Goal: Task Accomplishment & Management: Use online tool/utility

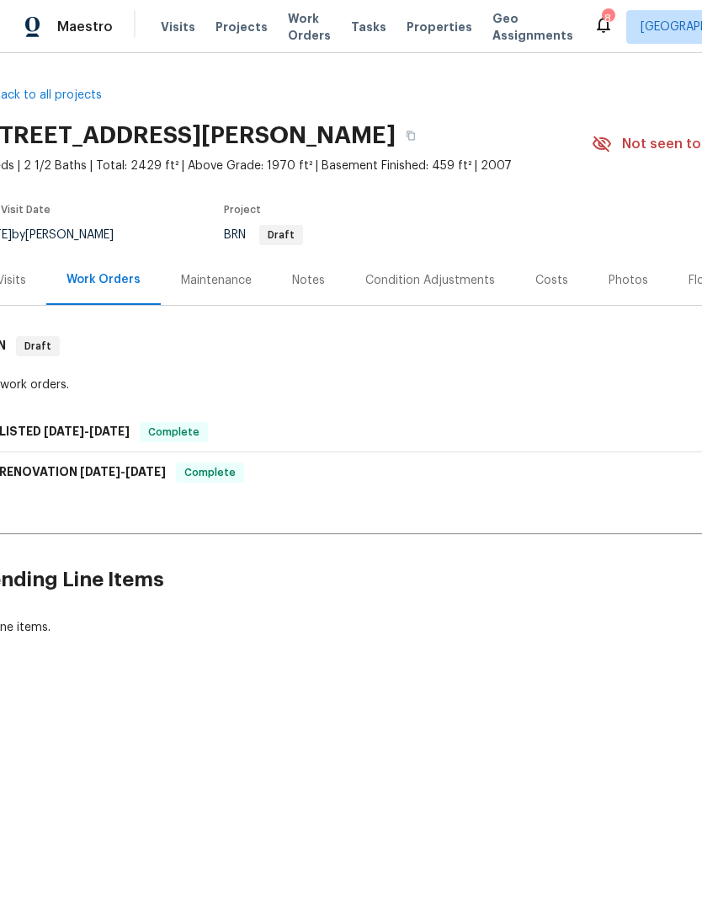
scroll to position [0, 25]
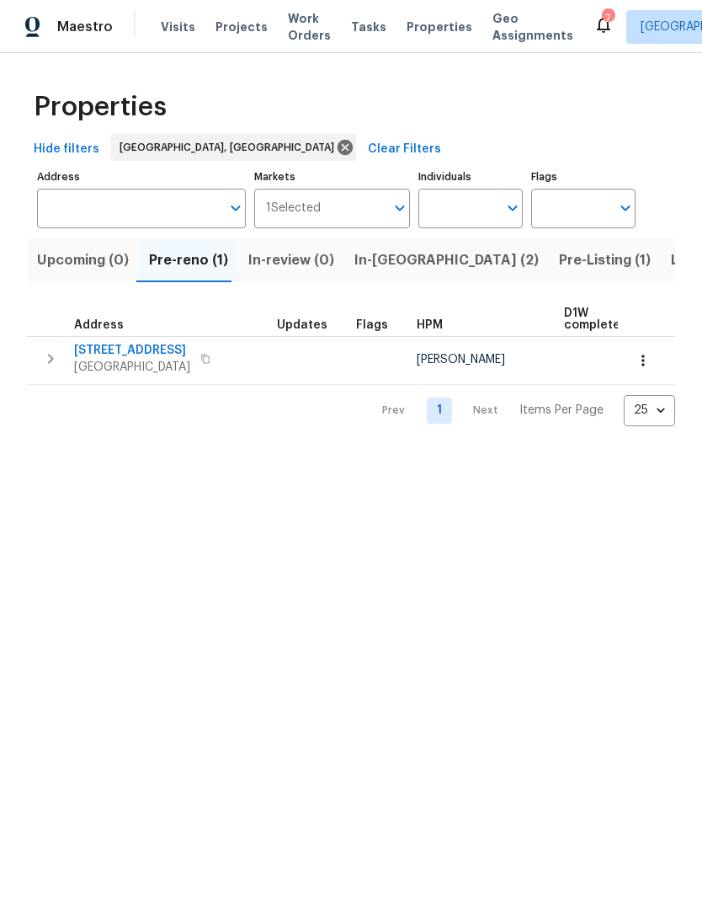
scroll to position [0, 25]
click at [361, 272] on span "In-reno (2)" at bounding box center [421, 260] width 184 height 24
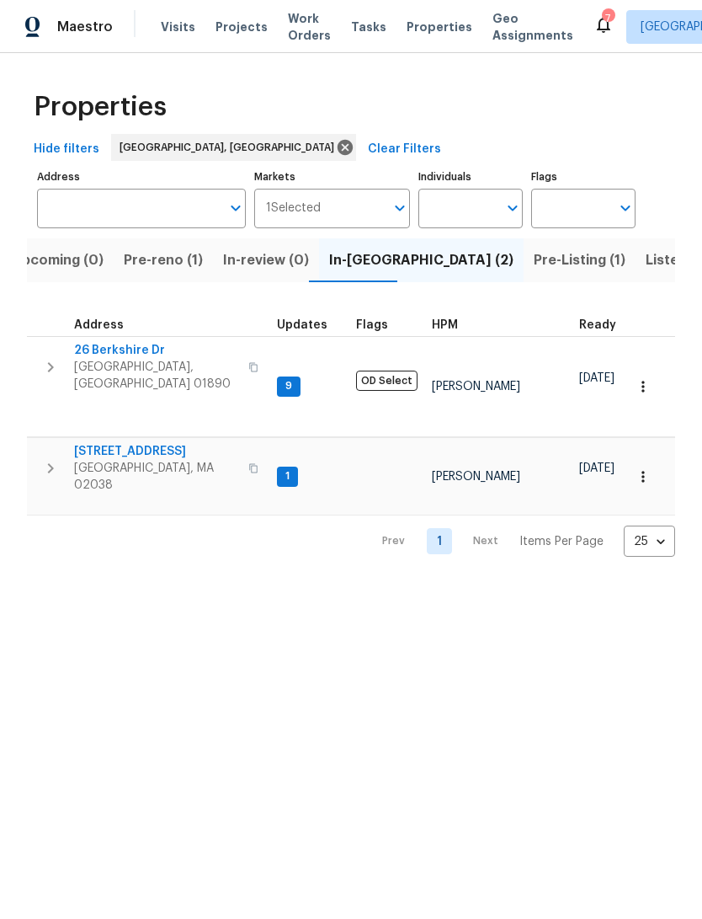
click at [110, 460] on span "Franklin, MA 02038" at bounding box center [156, 477] width 164 height 34
click at [646, 272] on span "Listed (13)" at bounding box center [680, 260] width 69 height 24
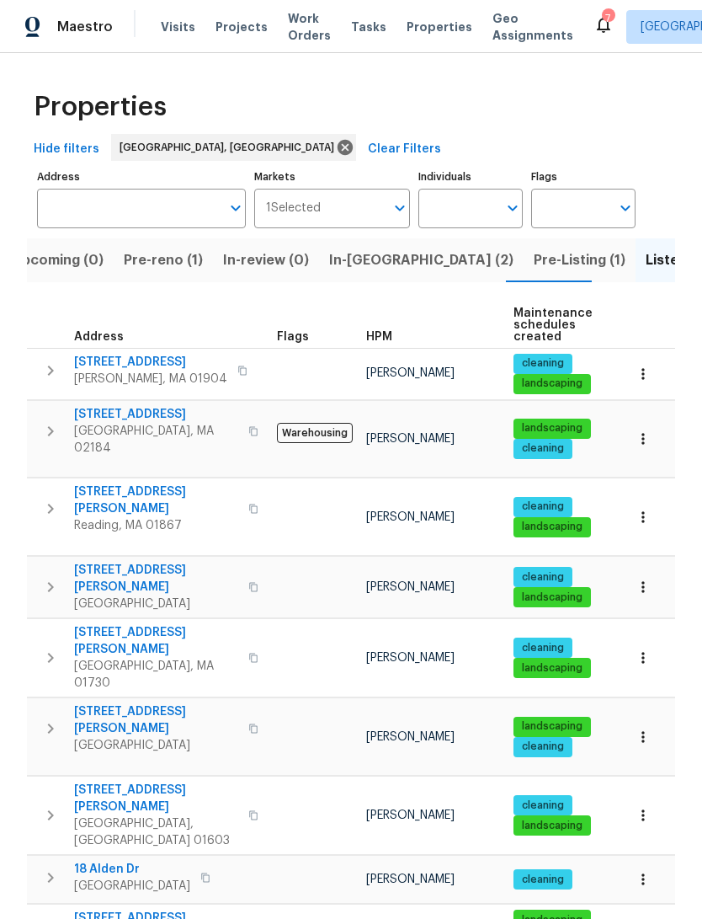
click at [87, 343] on span "Address" at bounding box center [99, 337] width 50 height 12
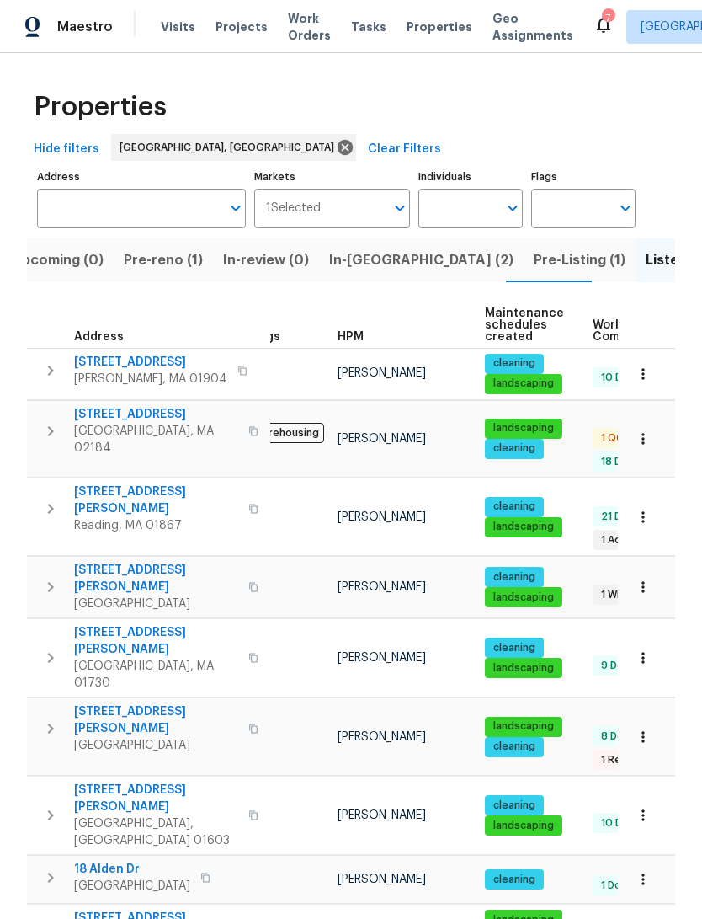
scroll to position [0, 49]
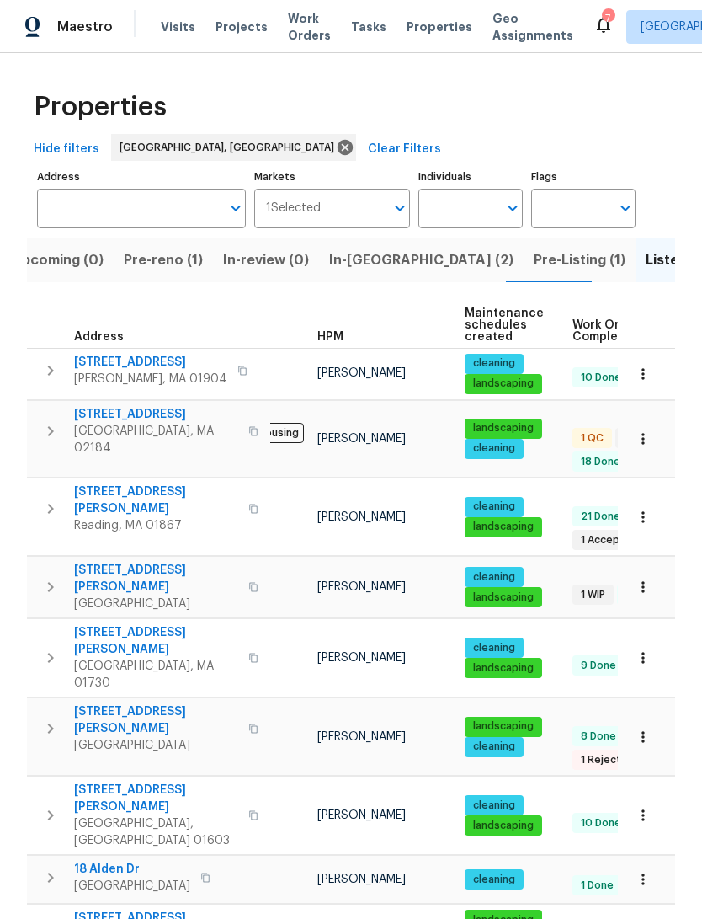
click at [74, 371] on span "217 Cedar Brook Rd" at bounding box center [150, 362] width 153 height 17
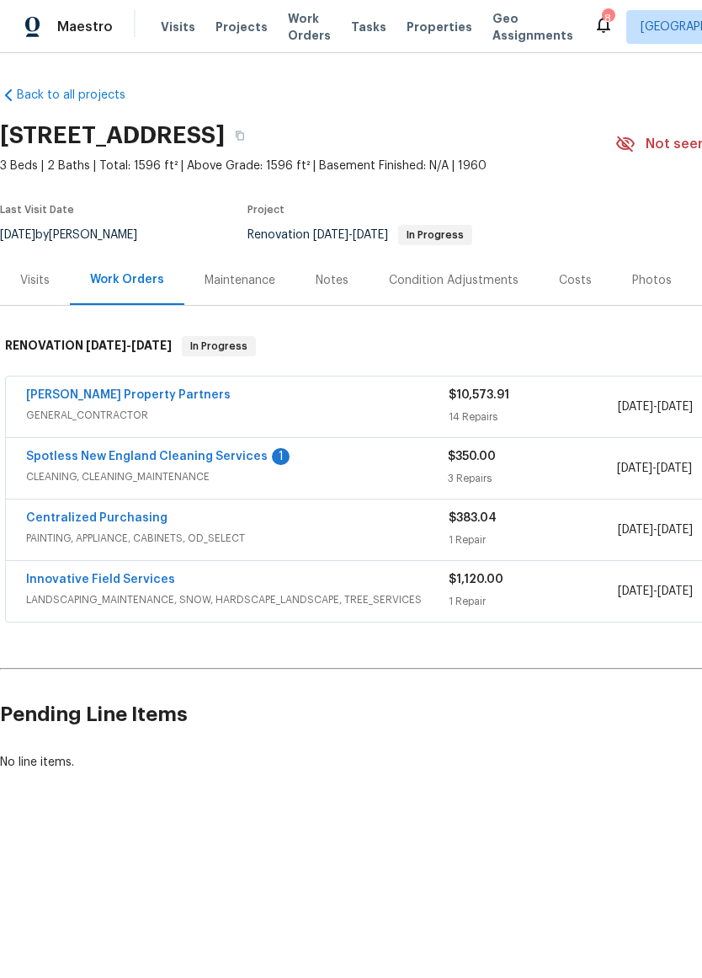
click at [73, 462] on link "Spotless New England Cleaning Services" at bounding box center [147, 457] width 242 height 12
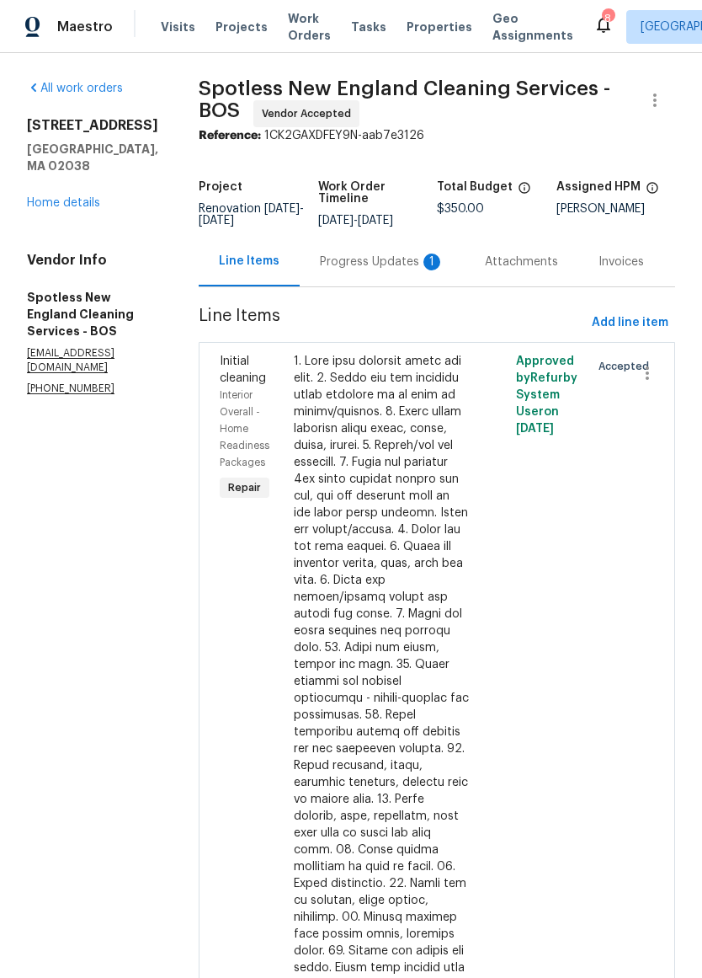
click at [408, 286] on div "Progress Updates 1" at bounding box center [382, 262] width 165 height 50
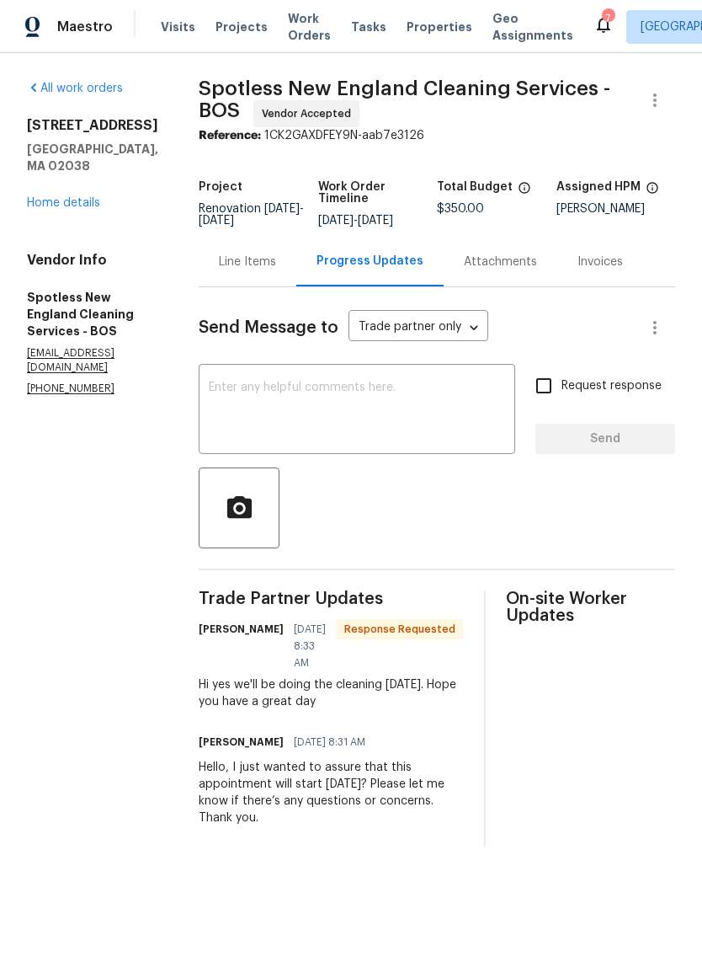
click at [440, 440] on textarea at bounding box center [357, 411] width 296 height 59
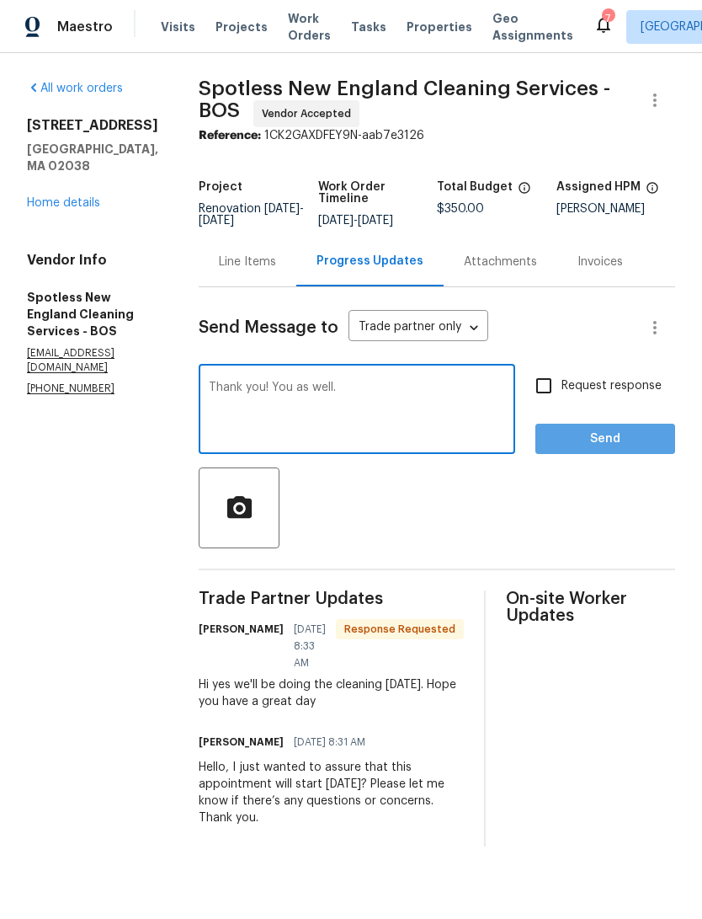
type textarea "Thank you! You as well."
click at [637, 450] on span "Send" at bounding box center [605, 439] width 113 height 21
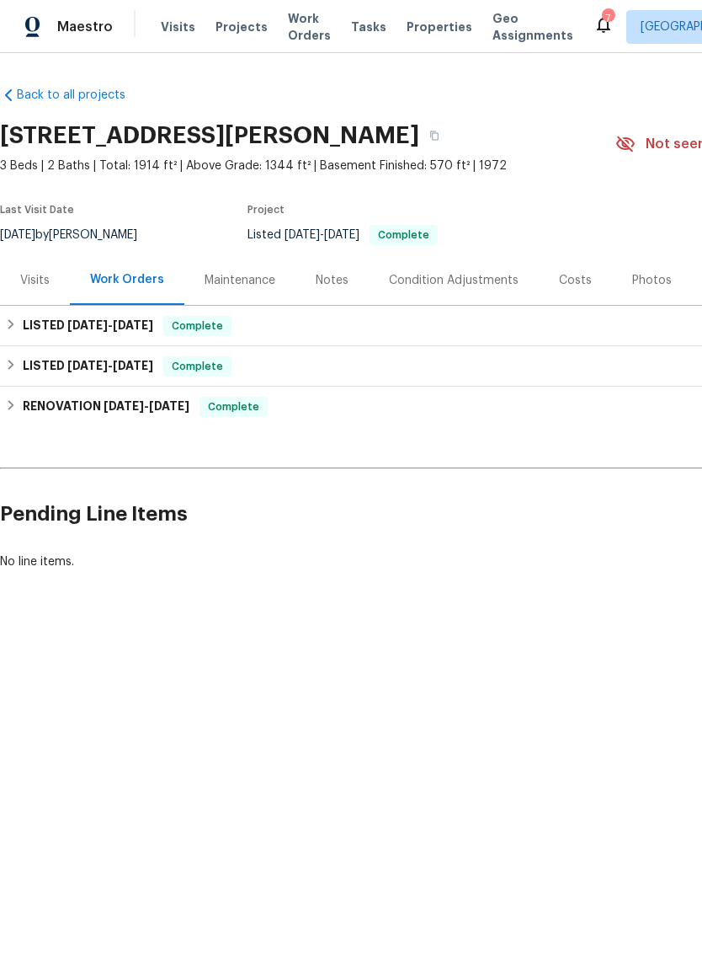
click at [232, 289] on div "Maintenance" at bounding box center [240, 280] width 71 height 17
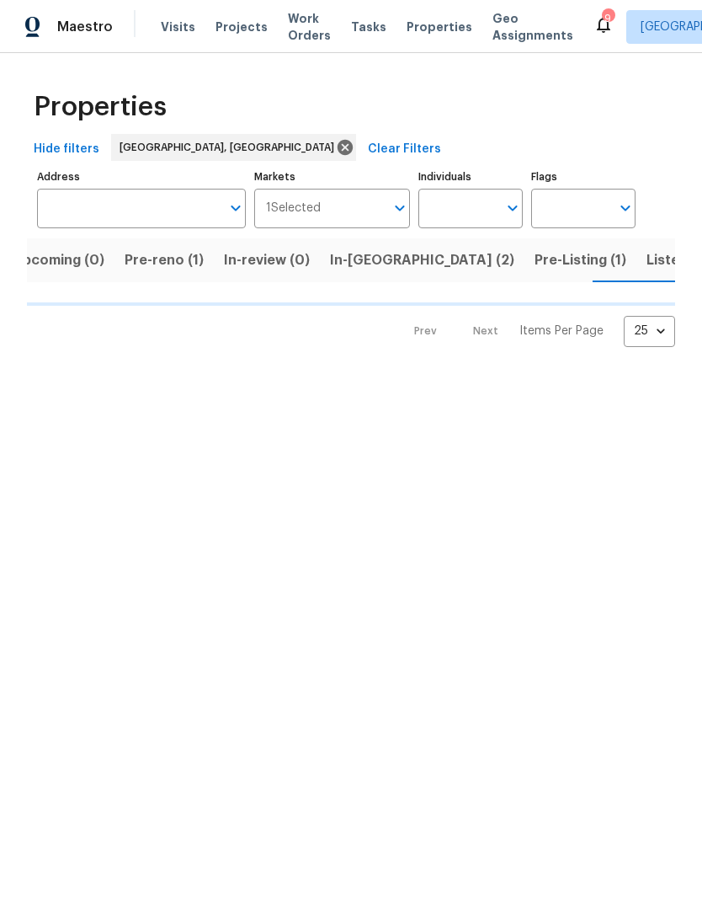
scroll to position [0, 25]
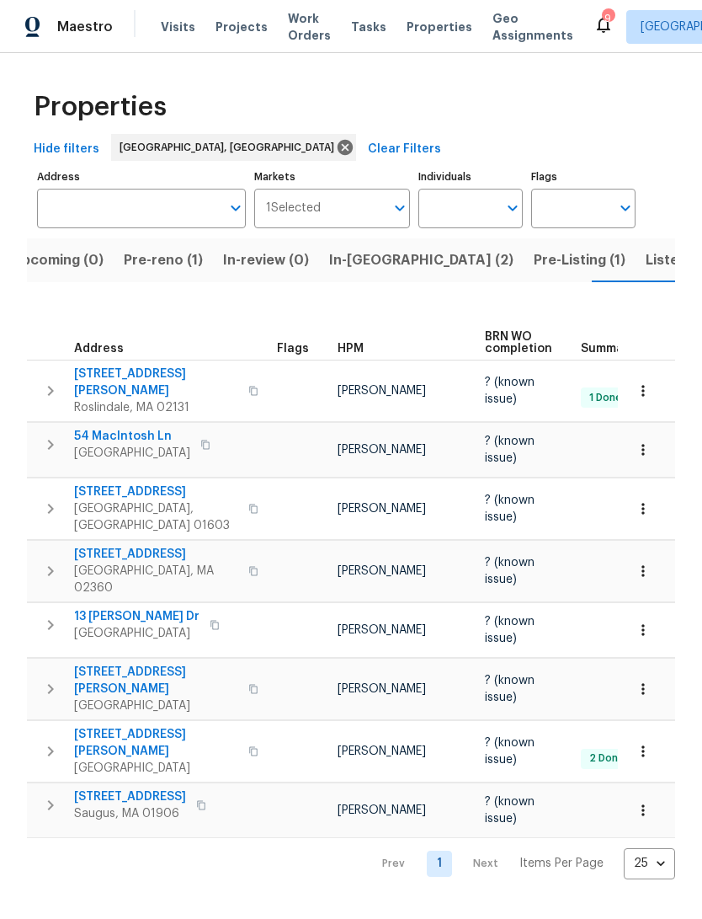
click at [94, 512] on span "[GEOGRAPHIC_DATA], [GEOGRAPHIC_DATA] 01603" at bounding box center [156, 517] width 164 height 34
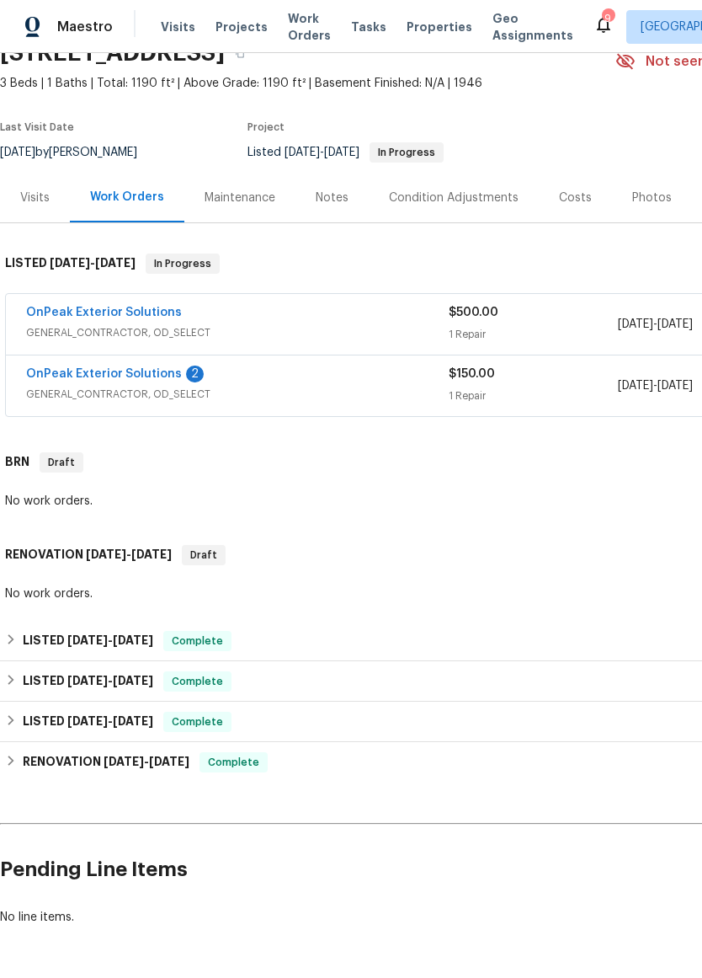
scroll to position [83, 0]
click at [80, 380] on link "OnPeak Exterior Solutions" at bounding box center [104, 374] width 156 height 12
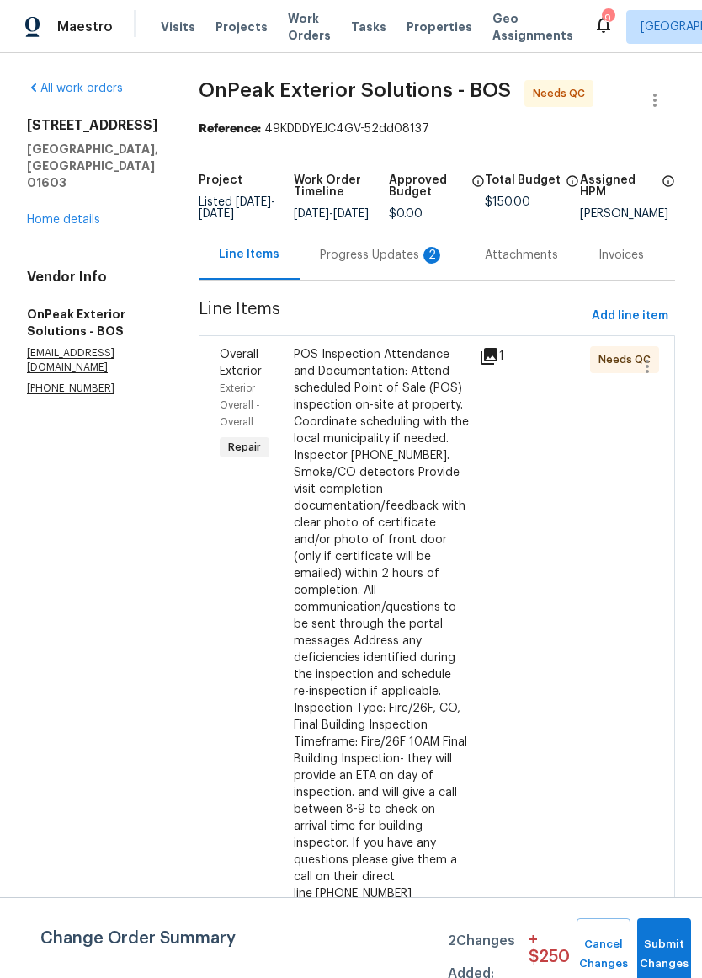
click at [380, 264] on div "Progress Updates 2" at bounding box center [382, 255] width 125 height 17
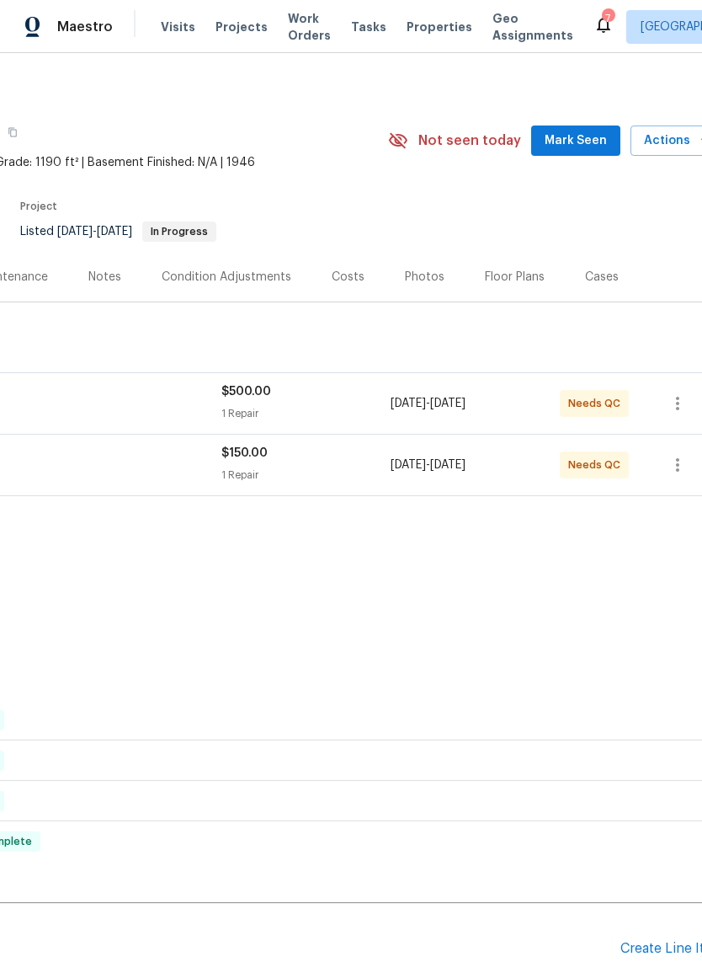
scroll to position [3, 229]
click at [486, 485] on div "[DATE] - [DATE]" at bounding box center [473, 465] width 169 height 40
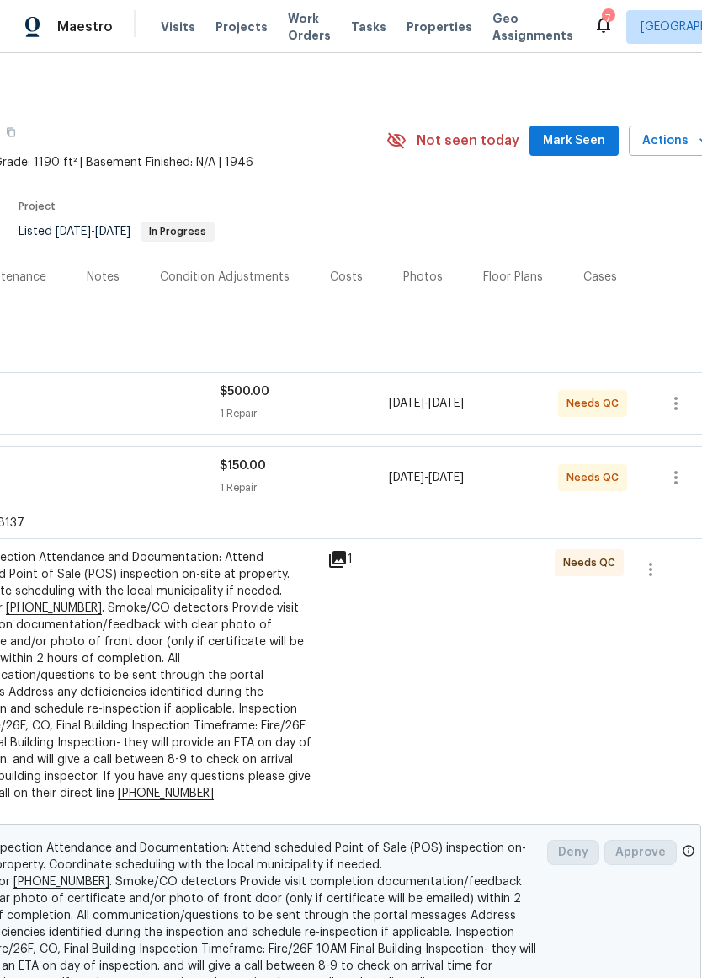
click at [74, 681] on div "POS Inspection Attendance and Documentation: Attend scheduled Point of Sale (PO…" at bounding box center [133, 675] width 369 height 253
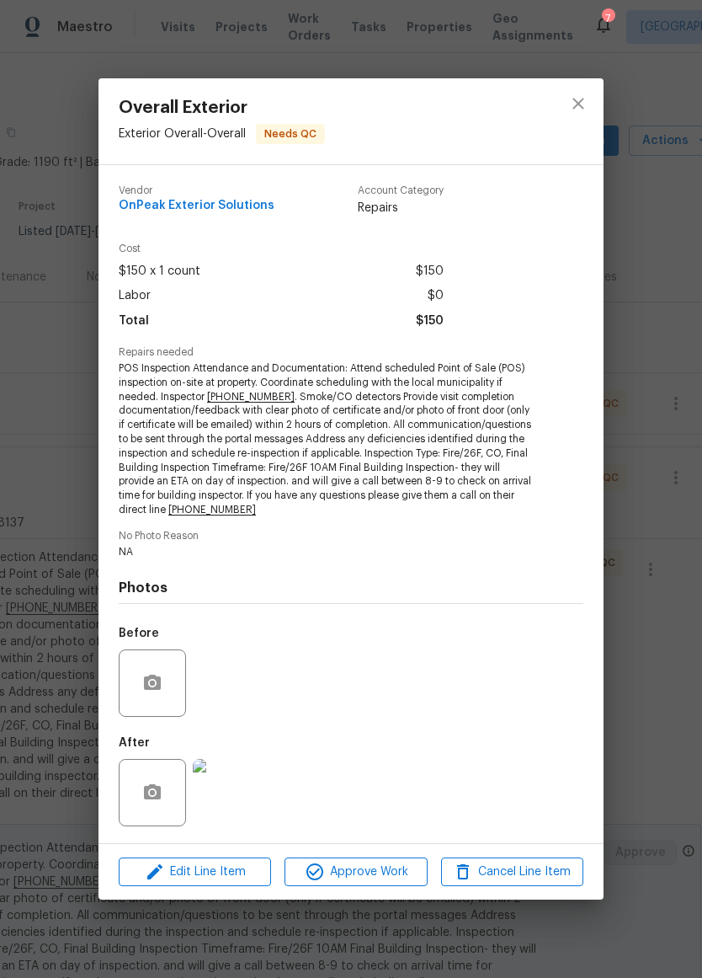
click at [376, 872] on span "Approve Work" at bounding box center [356, 872] width 132 height 21
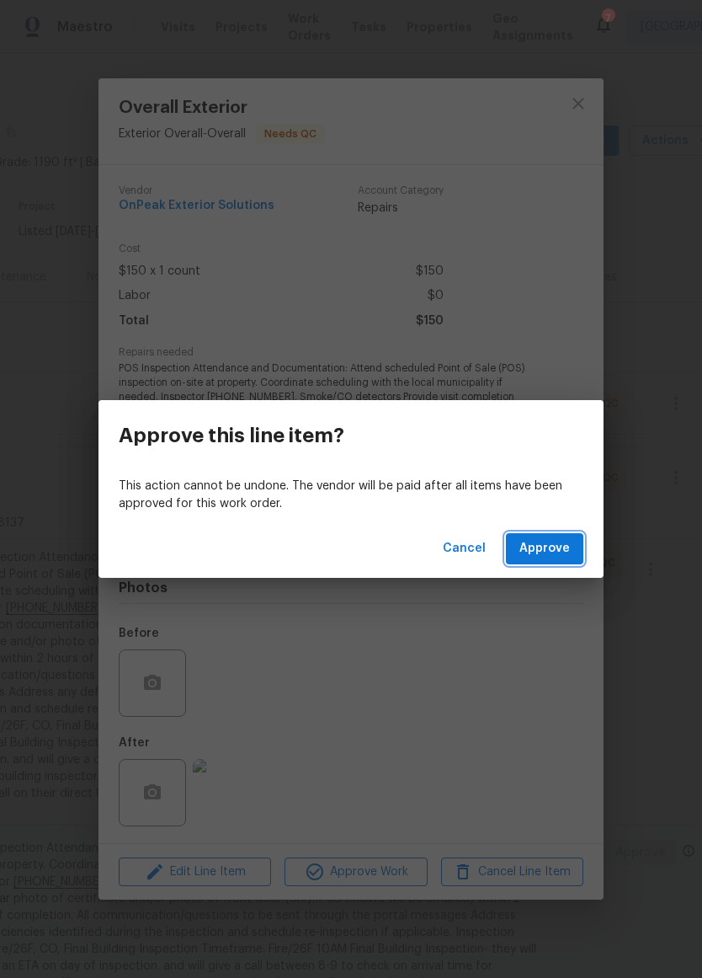
click at [569, 559] on button "Approve" at bounding box center [544, 548] width 77 height 31
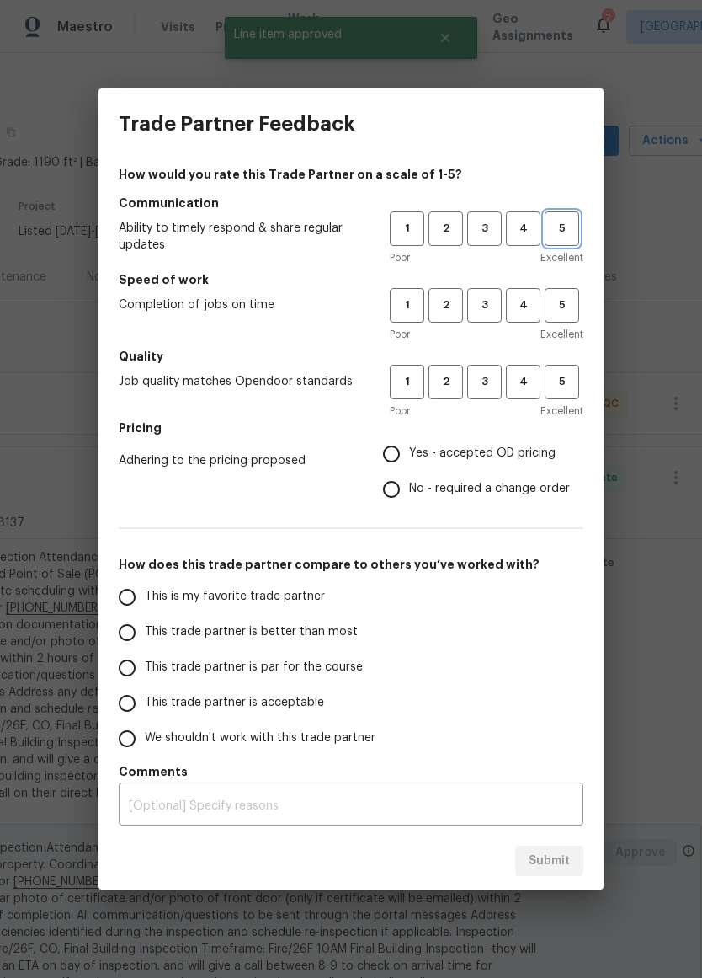
click at [576, 234] on span "5" at bounding box center [562, 228] width 31 height 19
click at [558, 299] on span "5" at bounding box center [562, 305] width 31 height 19
click at [579, 369] on button "5" at bounding box center [562, 382] width 35 height 35
click at [512, 460] on span "Yes - accepted OD pricing" at bounding box center [482, 454] width 147 height 18
click at [409, 460] on input "Yes - accepted OD pricing" at bounding box center [391, 453] width 35 height 35
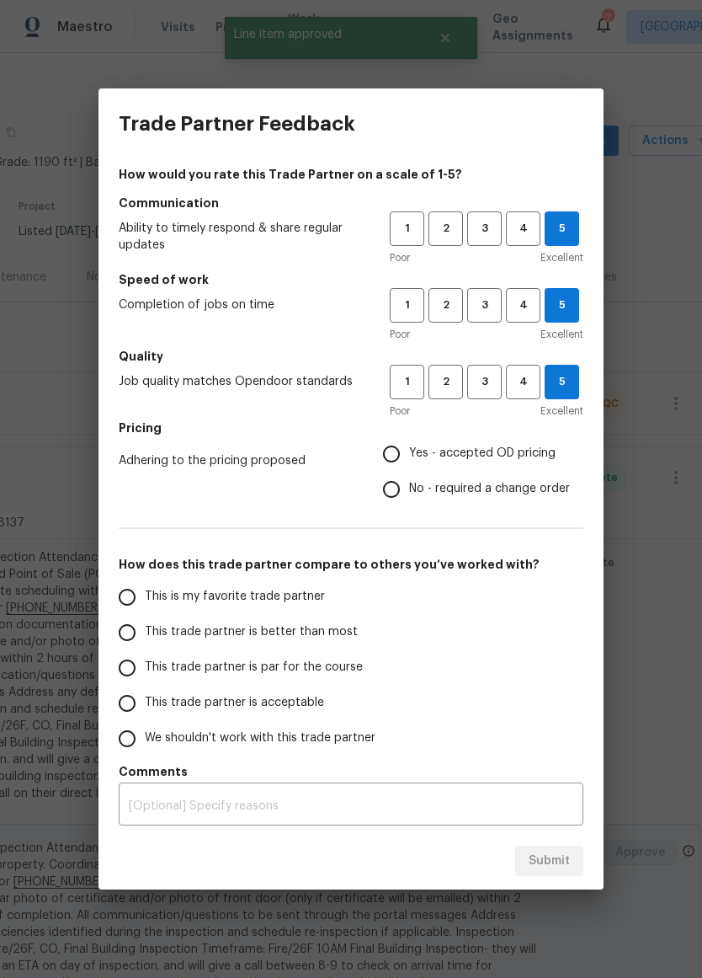
radio input "true"
click at [352, 629] on label "This trade partner is better than most" at bounding box center [242, 632] width 266 height 35
click at [145, 629] on input "This trade partner is better than most" at bounding box center [126, 632] width 35 height 35
click at [580, 854] on button "Submit" at bounding box center [549, 861] width 68 height 31
radio input "true"
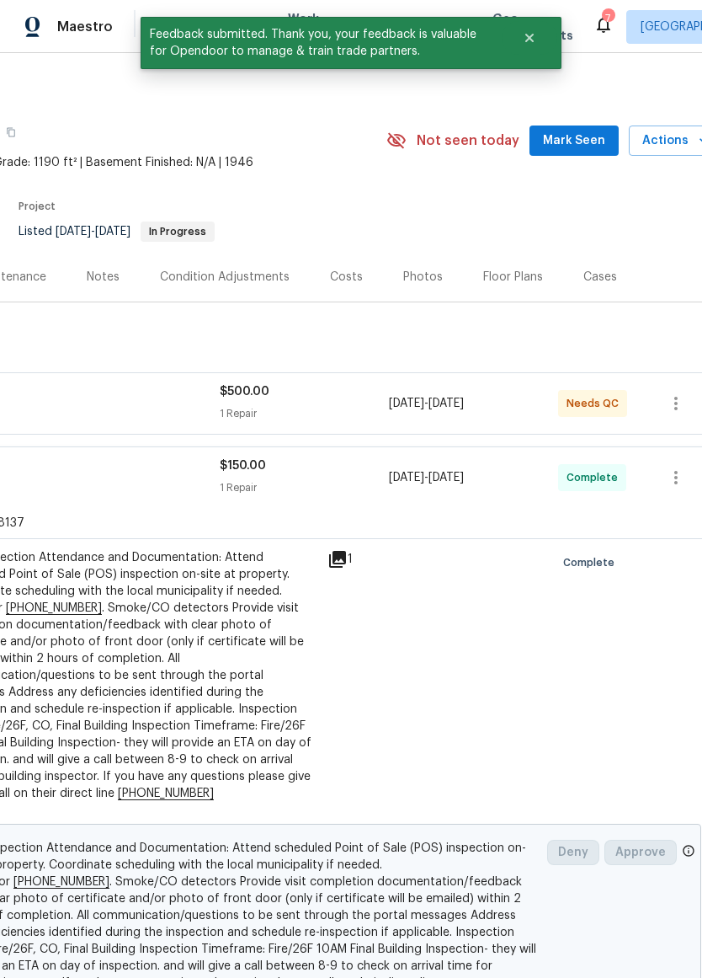
click at [82, 420] on span "GENERAL_CONTRACTOR, OD_SELECT" at bounding box center [8, 411] width 423 height 17
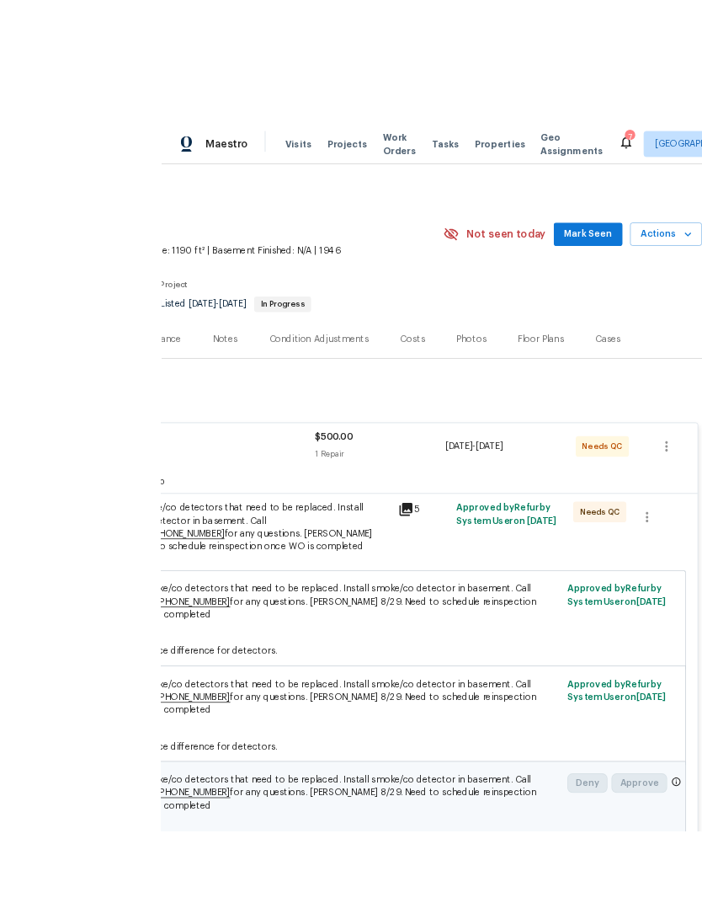
scroll to position [22, 0]
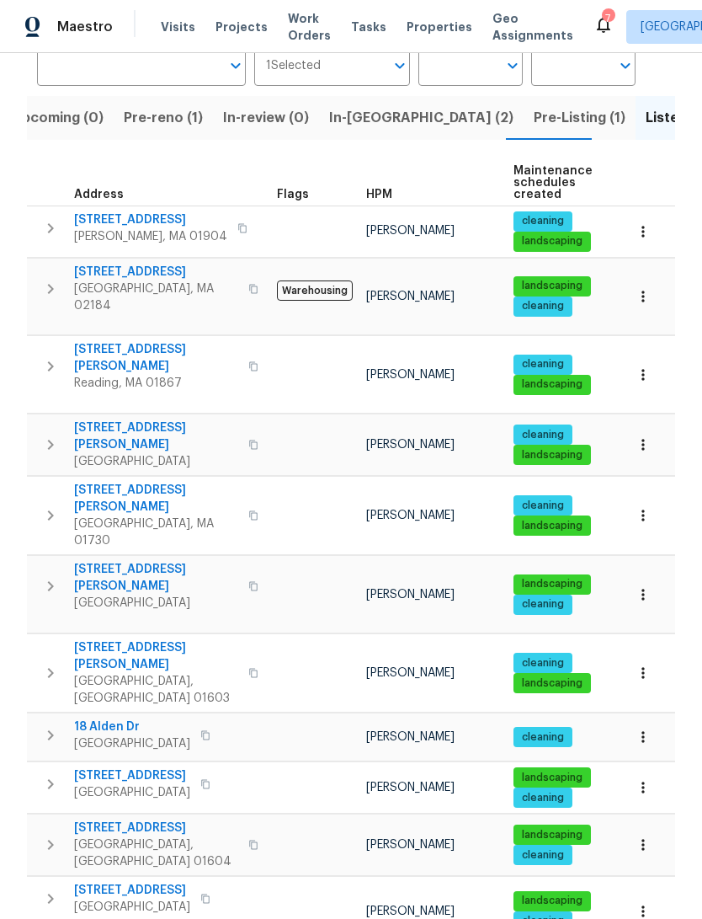
scroll to position [141, 0]
